Goal: Task Accomplishment & Management: Manage account settings

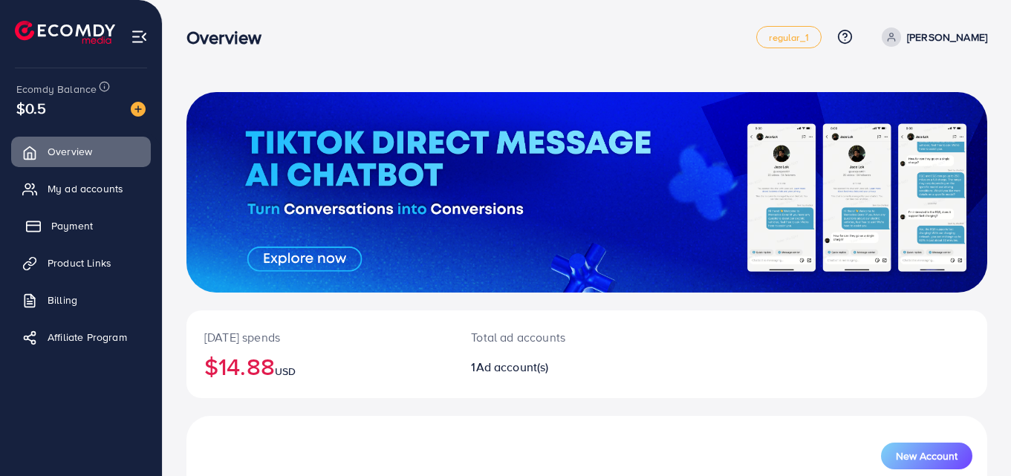
click at [78, 228] on span "Payment" at bounding box center [72, 225] width 42 height 15
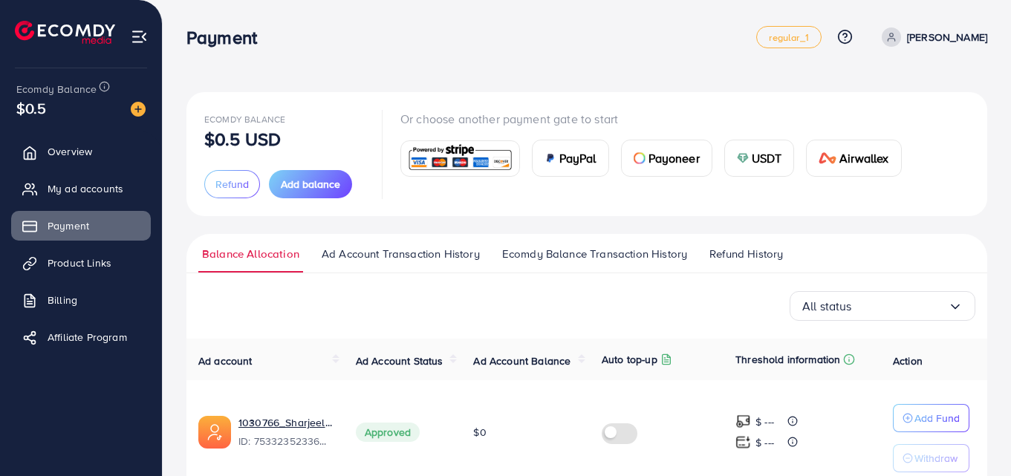
click at [556, 257] on span "Ecomdy Balance Transaction History" at bounding box center [594, 254] width 185 height 16
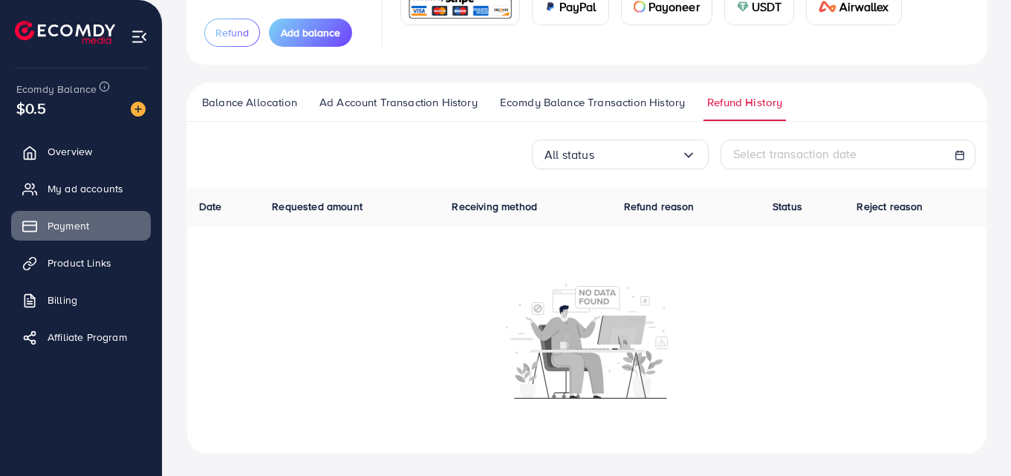
scroll to position [154, 0]
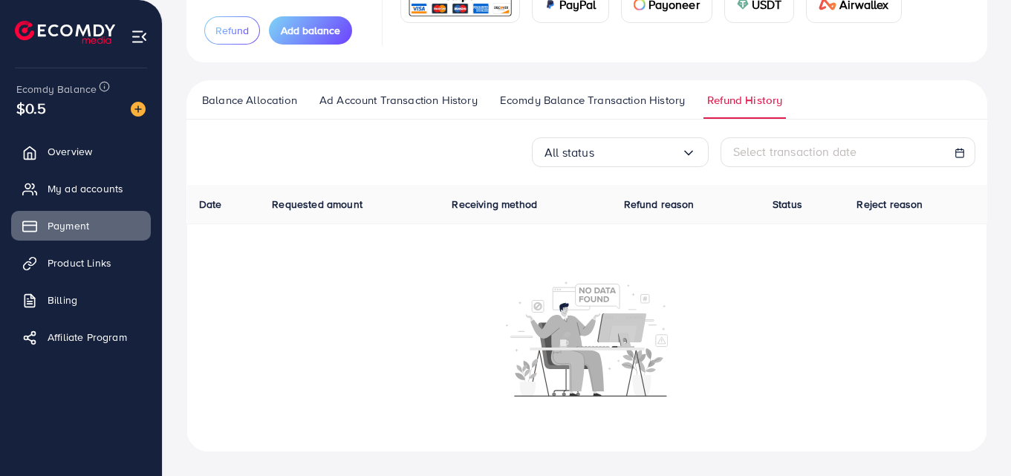
click at [601, 100] on span "Ecomdy Balance Transaction History" at bounding box center [592, 100] width 185 height 16
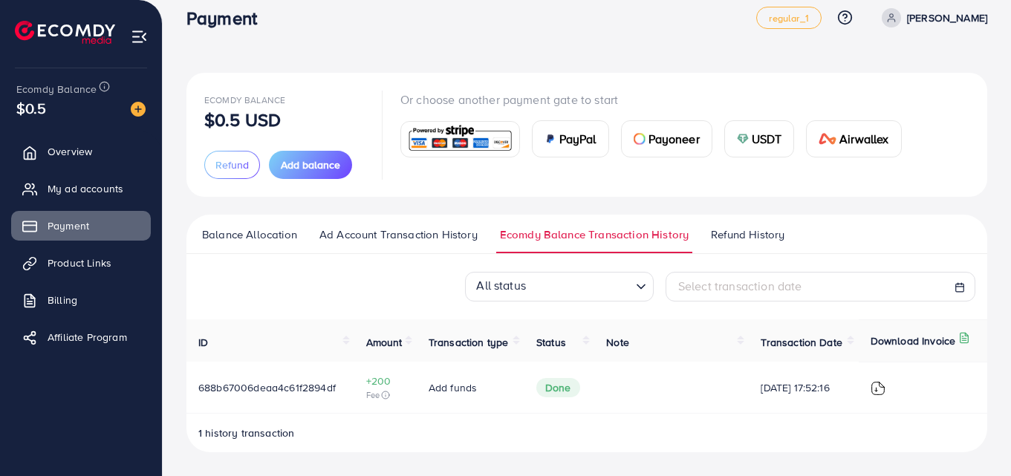
click at [601, 100] on div "Ecomdy Balance $0.5 USD Refund Add balance Or choose another payment gate to st…" at bounding box center [587, 135] width 801 height 124
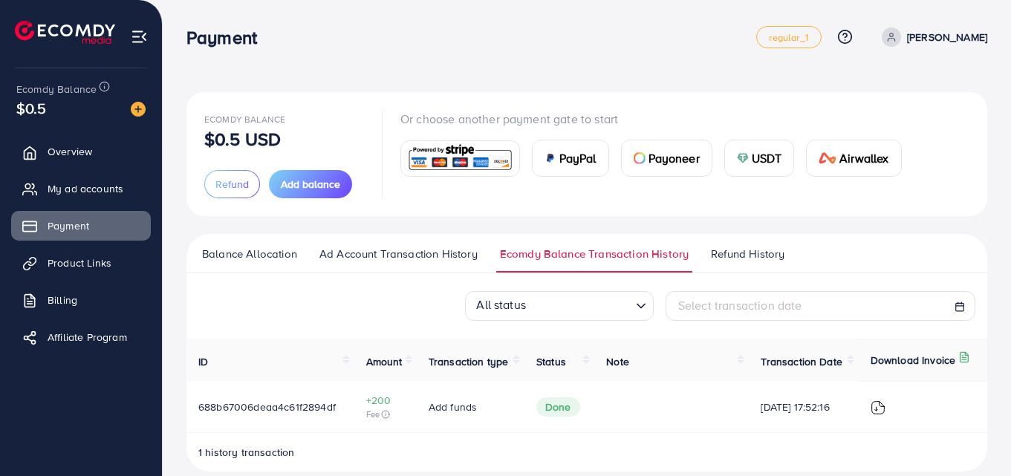
scroll to position [19, 0]
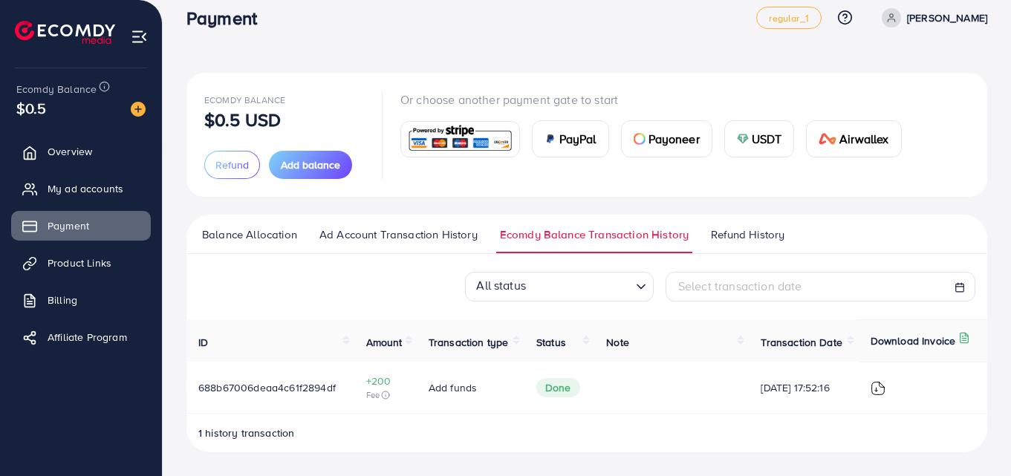
click at [352, 235] on span "Ad Account Transaction History" at bounding box center [399, 235] width 158 height 16
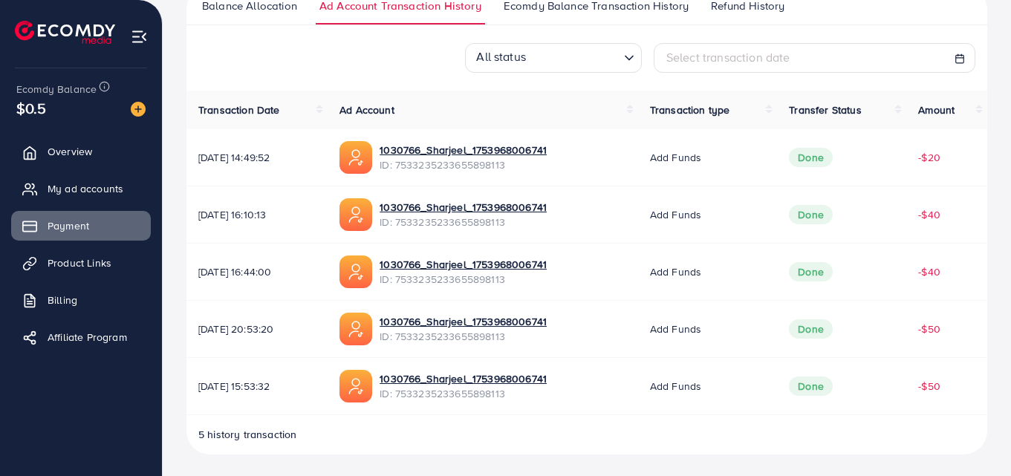
scroll to position [250, 0]
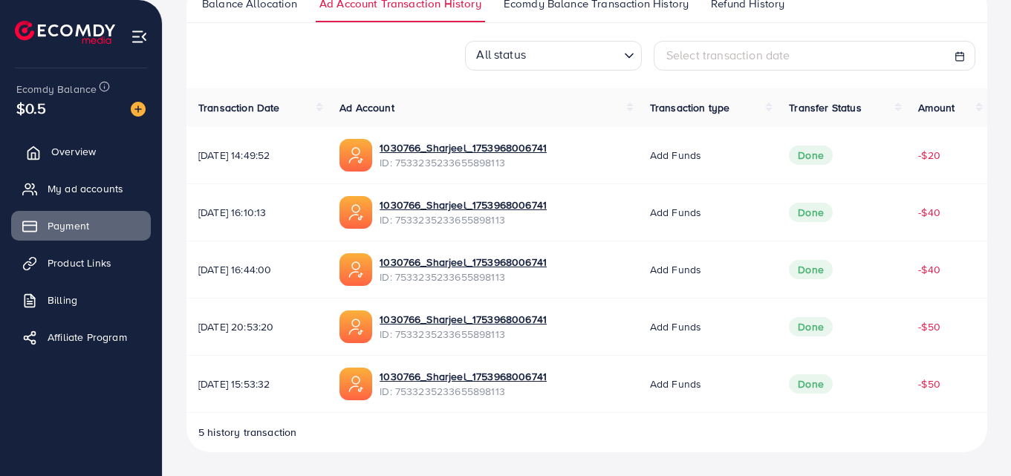
click at [65, 152] on span "Overview" at bounding box center [73, 151] width 45 height 15
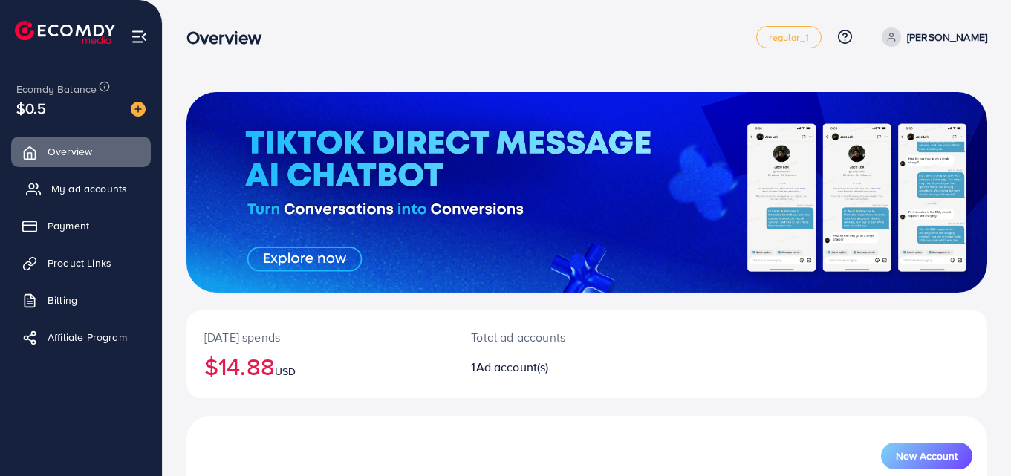
click at [77, 184] on span "My ad accounts" at bounding box center [89, 188] width 76 height 15
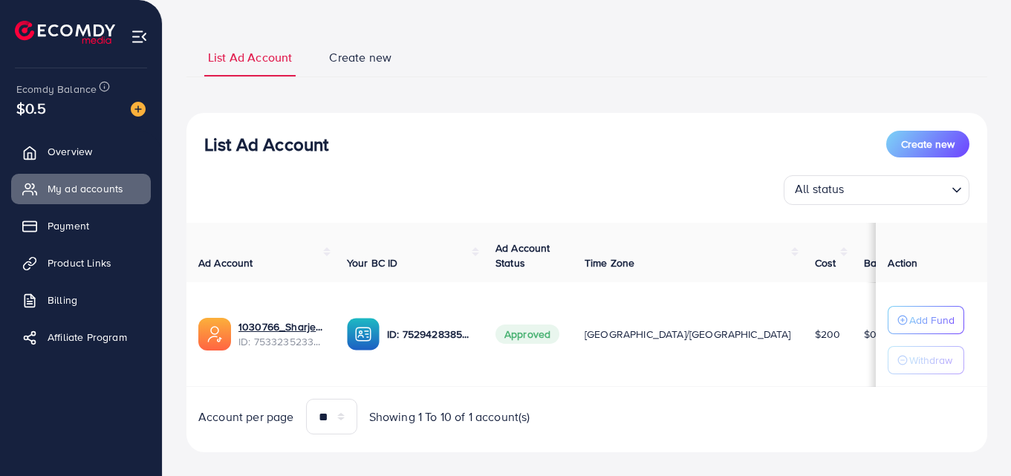
scroll to position [94, 0]
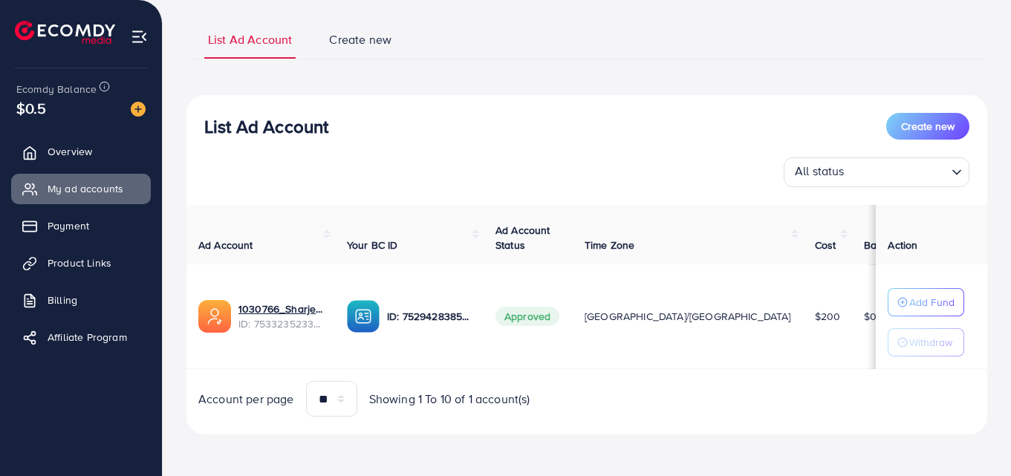
click at [653, 395] on div "Account per page ** ** ** *** Showing 1 To 10 of 1 account(s)" at bounding box center [587, 399] width 825 height 36
click at [77, 227] on span "Payment" at bounding box center [72, 225] width 42 height 15
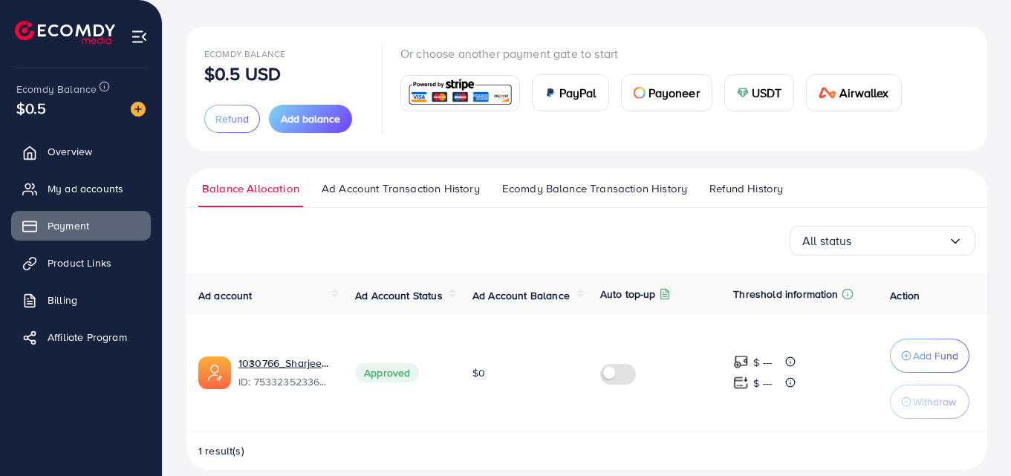
scroll to position [83, 0]
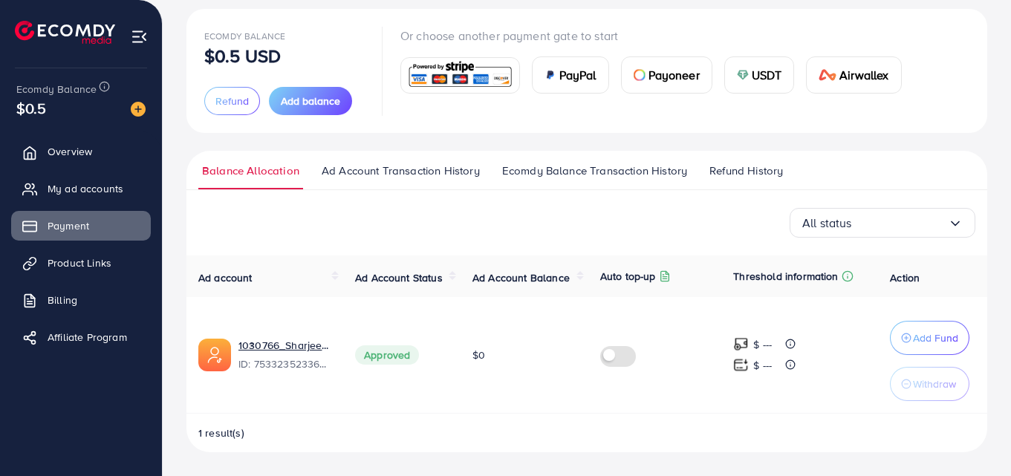
drag, startPoint x: 1011, startPoint y: 235, endPoint x: 1014, endPoint y: 370, distance: 135.3
click at [1011, 370] on html "Payment regular_1 Help Center Contact Support Plans and Pricing Term and policy…" at bounding box center [505, 155] width 1011 height 476
click at [502, 439] on div "1 result(s)" at bounding box center [587, 439] width 801 height 27
click at [212, 354] on img at bounding box center [214, 355] width 33 height 33
click at [271, 354] on div "1030766_Sharjeel_1753968006741 ID: 7533235233655898113" at bounding box center [285, 355] width 93 height 34
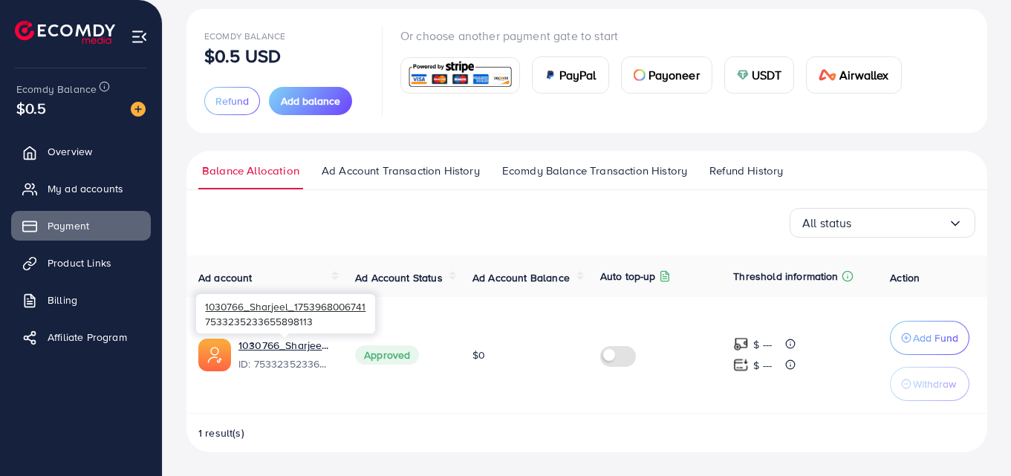
click at [271, 354] on div "1030766_Sharjeel_1753968006741 ID: 7533235233655898113" at bounding box center [285, 355] width 93 height 34
click at [294, 366] on span "ID: 7533235233655898113" at bounding box center [285, 364] width 93 height 15
click at [307, 342] on link "1030766_Sharjeel_1753968006741" at bounding box center [285, 345] width 93 height 15
click at [424, 163] on span "Ad Account Transaction History" at bounding box center [401, 171] width 158 height 16
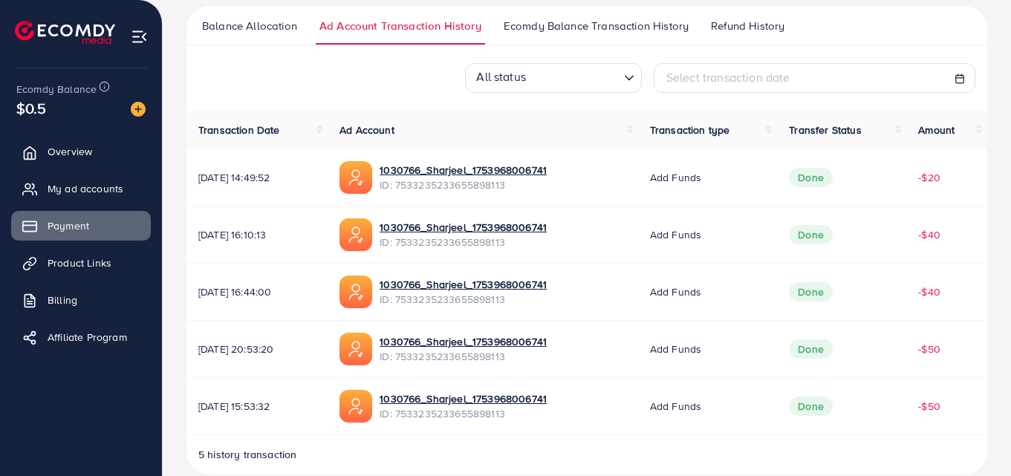
scroll to position [250, 0]
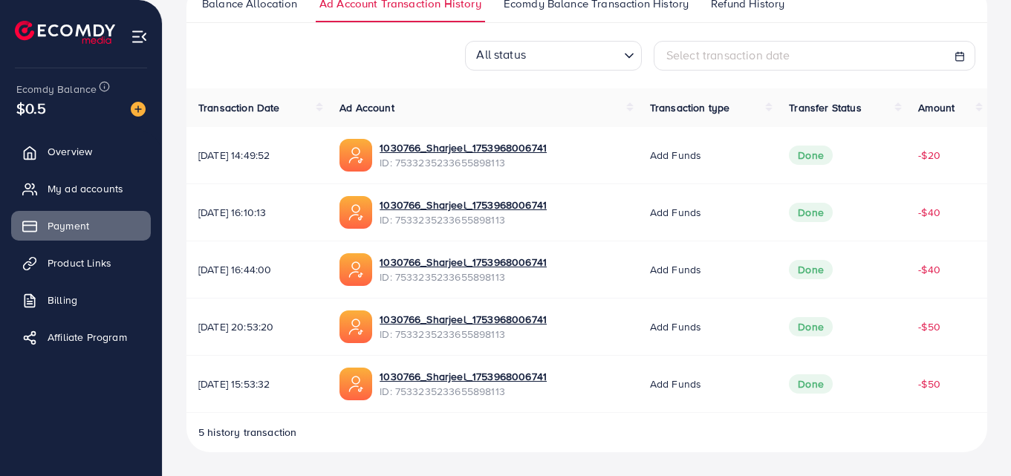
click at [561, 7] on span "Ecomdy Balance Transaction History" at bounding box center [596, 4] width 185 height 16
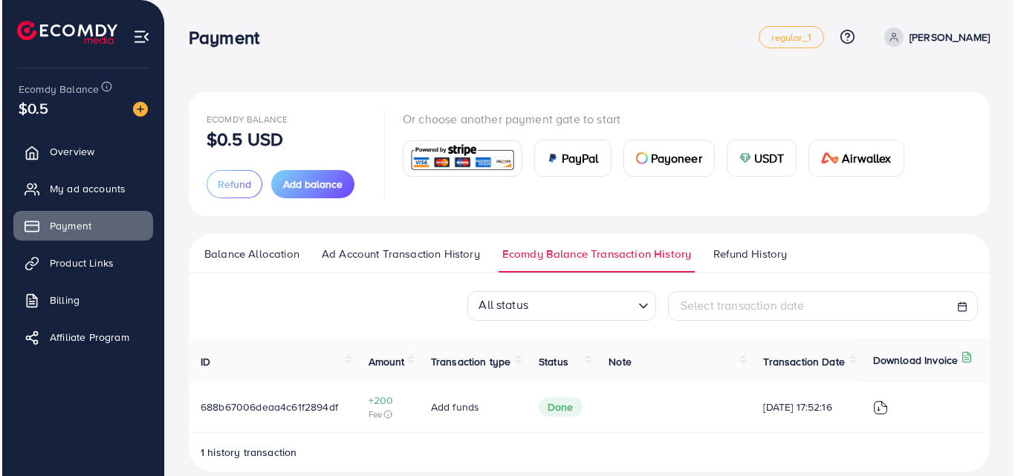
scroll to position [19, 0]
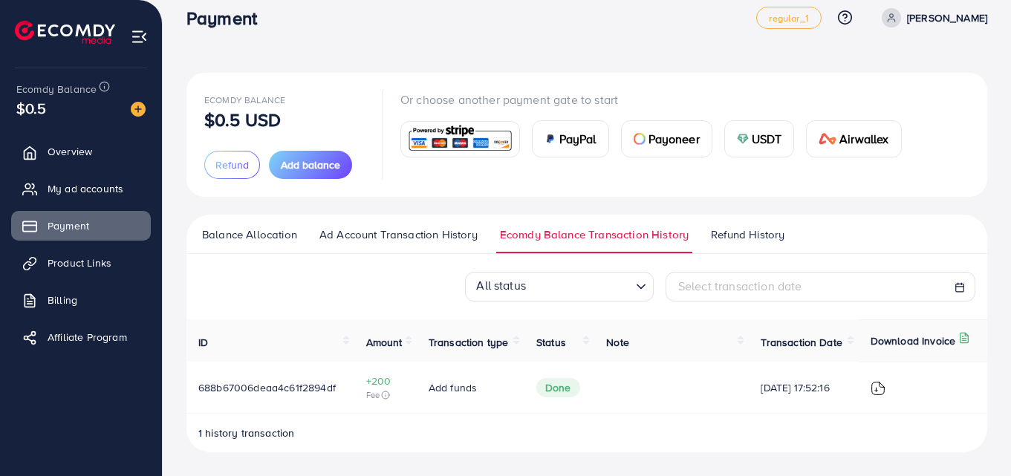
click at [882, 388] on img at bounding box center [878, 388] width 15 height 15
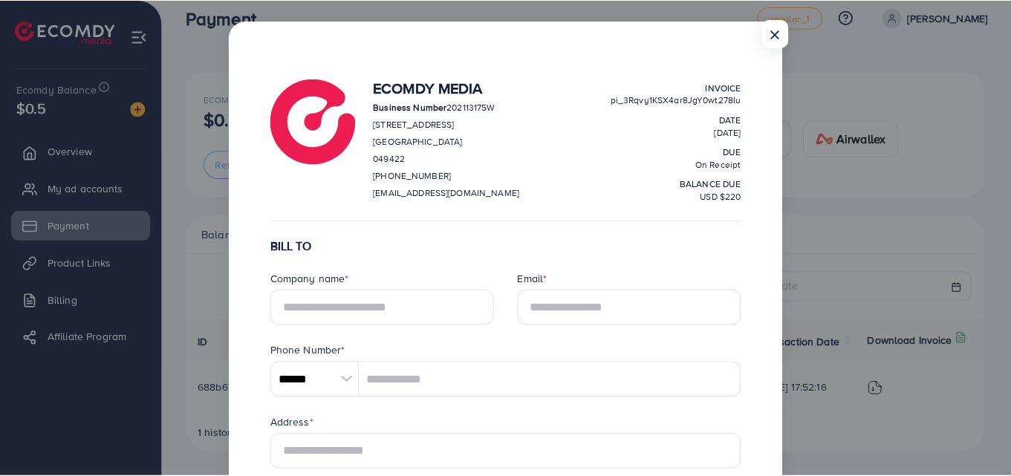
scroll to position [0, 0]
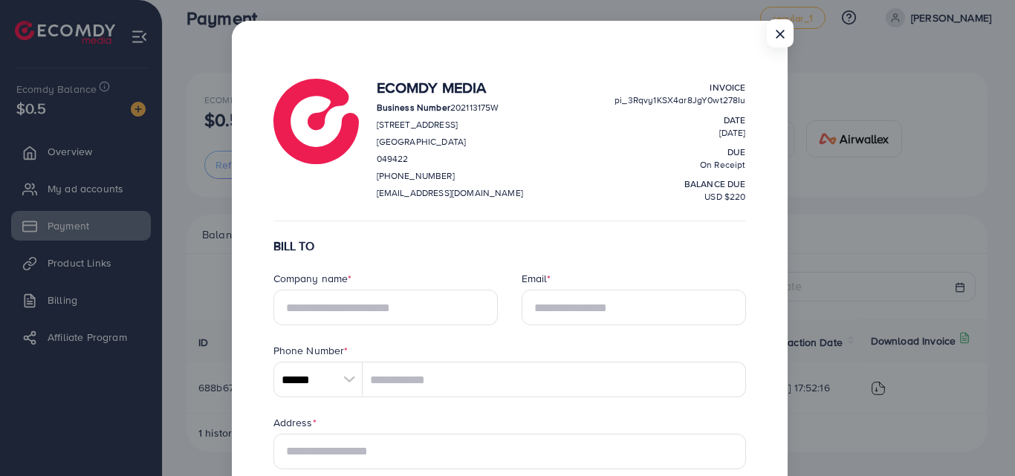
click at [822, 307] on div "× Ecomdy Media Business Number 202113175W [STREET_ADDRESS] [PHONE_NUMBER] [EMAI…" at bounding box center [507, 238] width 1015 height 476
